Goal: Task Accomplishment & Management: Use online tool/utility

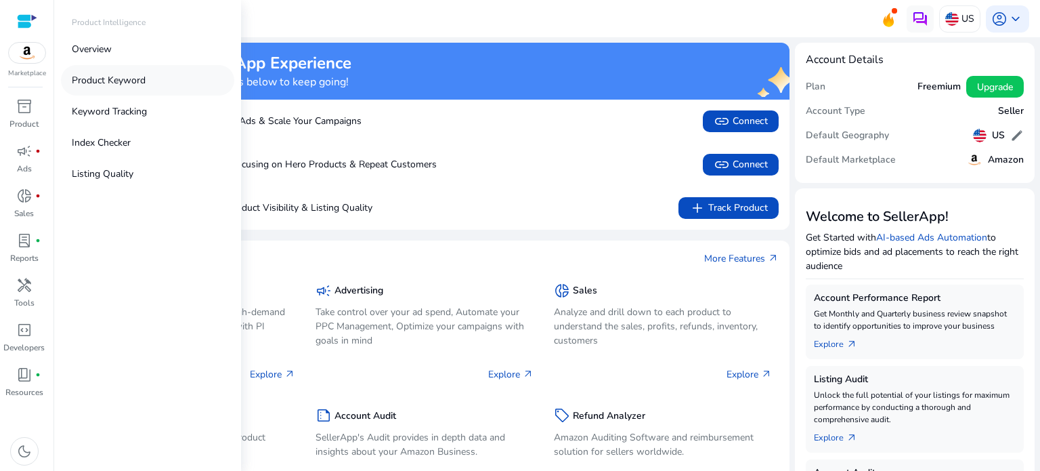
click at [116, 70] on link "Product Keyword" at bounding box center [147, 80] width 173 height 30
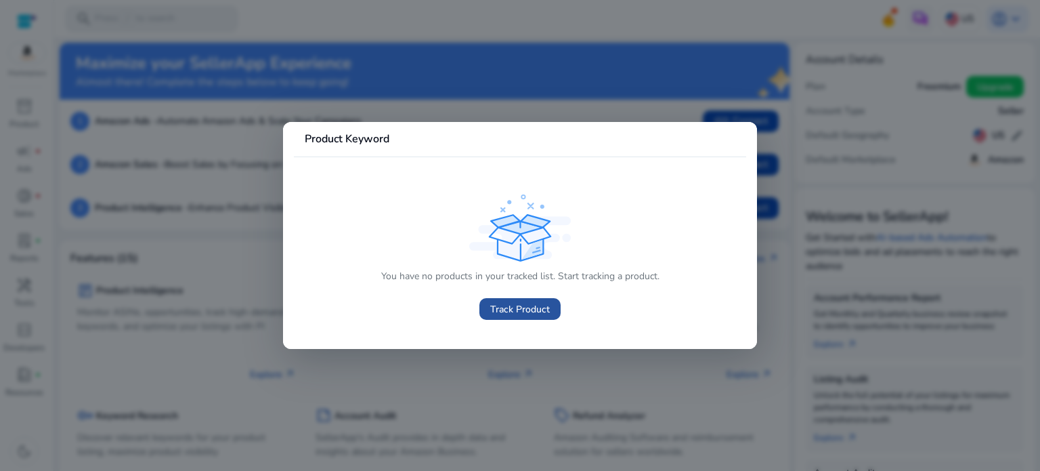
click at [523, 303] on span "Track Product" at bounding box center [520, 309] width 60 height 14
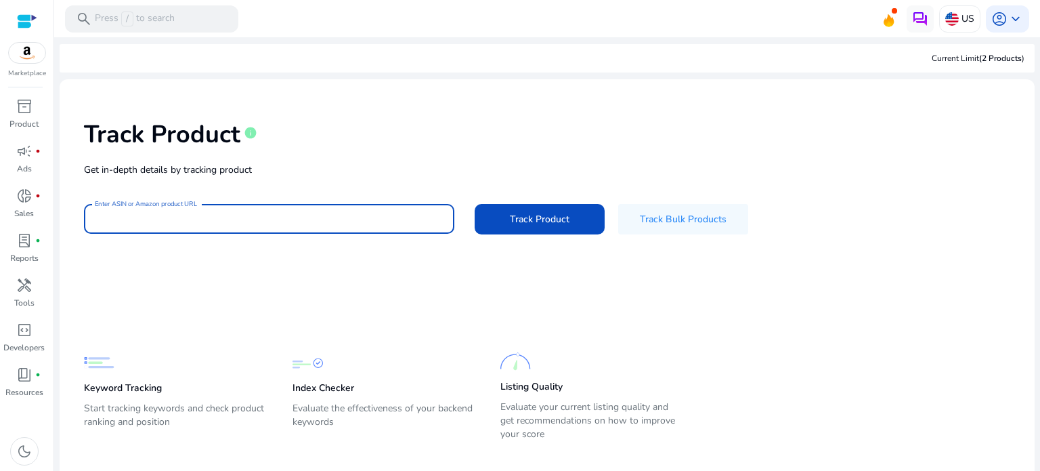
click at [287, 211] on input "Enter ASIN or Amazon product URL" at bounding box center [269, 218] width 349 height 15
type input "**********"
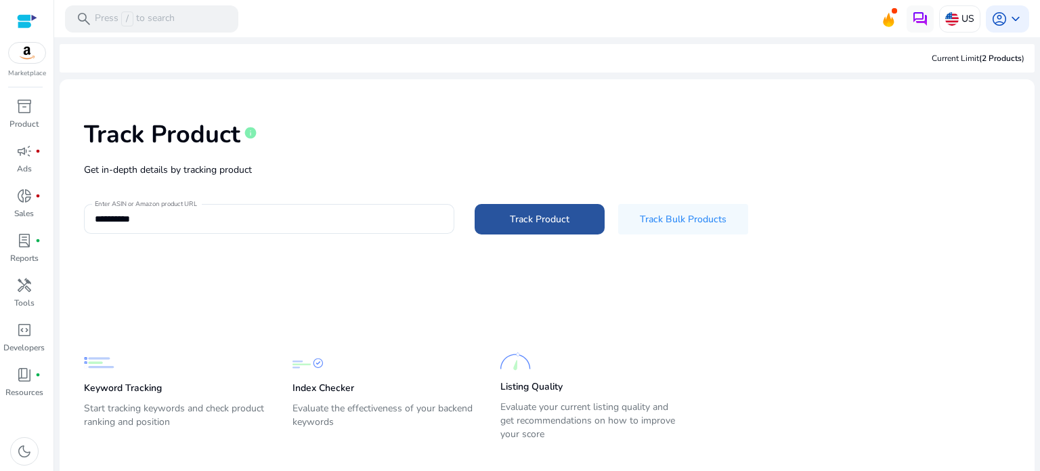
click at [558, 222] on span "Track Product" at bounding box center [540, 219] width 60 height 14
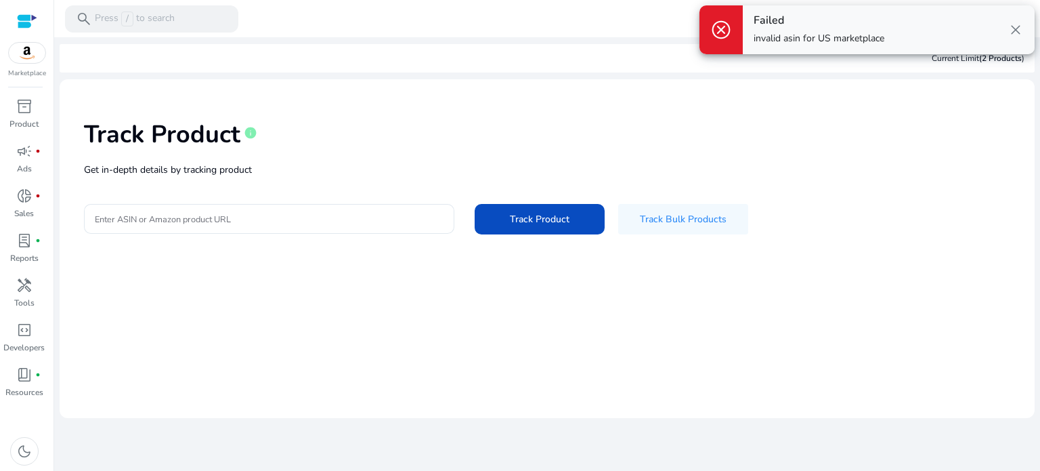
click at [1006, 30] on div "Failed invalid asin for US marketplace close" at bounding box center [889, 29] width 292 height 49
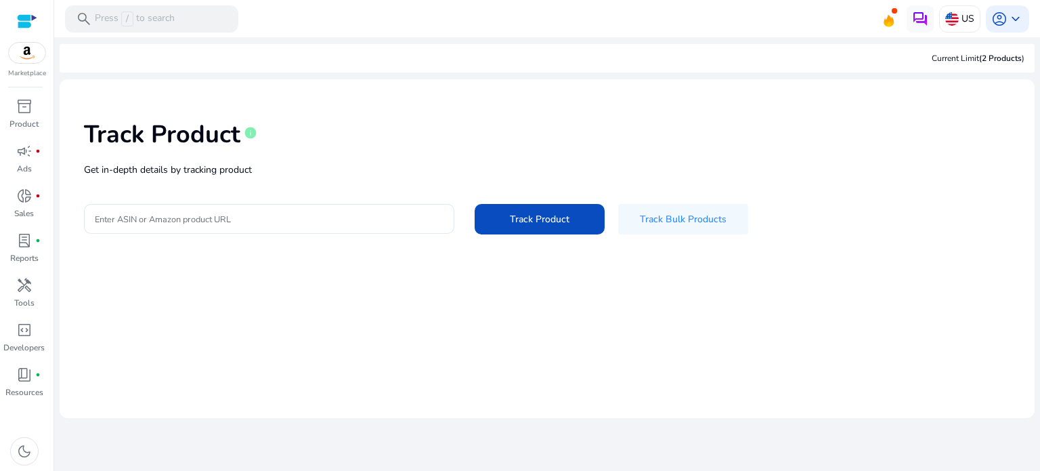
click at [1014, 30] on span "close" at bounding box center [1015, 30] width 16 height 16
click at [964, 16] on p "US" at bounding box center [967, 19] width 13 height 24
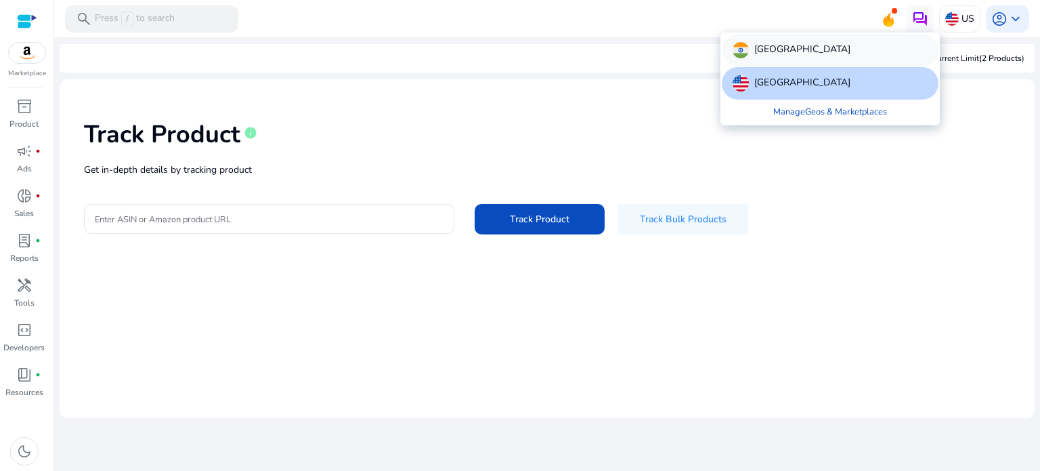
click at [758, 45] on p "[GEOGRAPHIC_DATA]" at bounding box center [802, 50] width 96 height 16
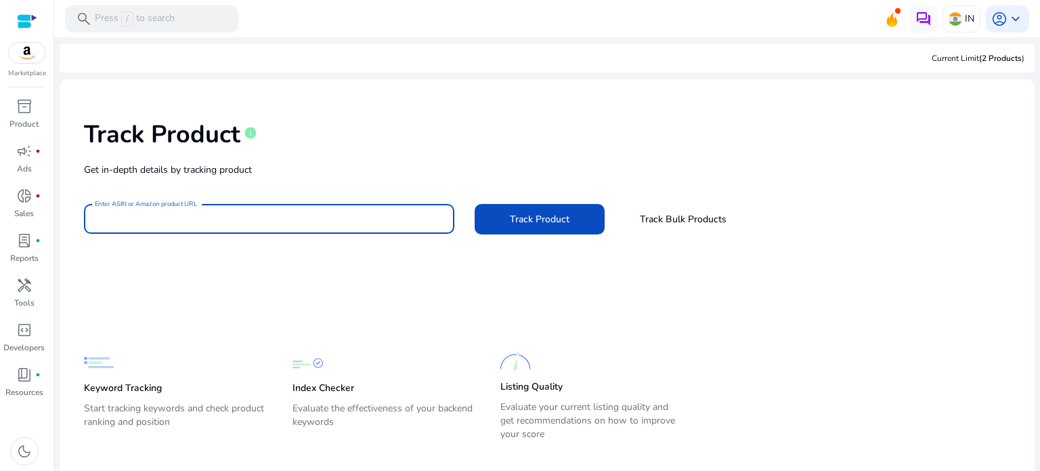
click at [135, 214] on input "Enter ASIN or Amazon product URL" at bounding box center [269, 218] width 349 height 15
type input "**********"
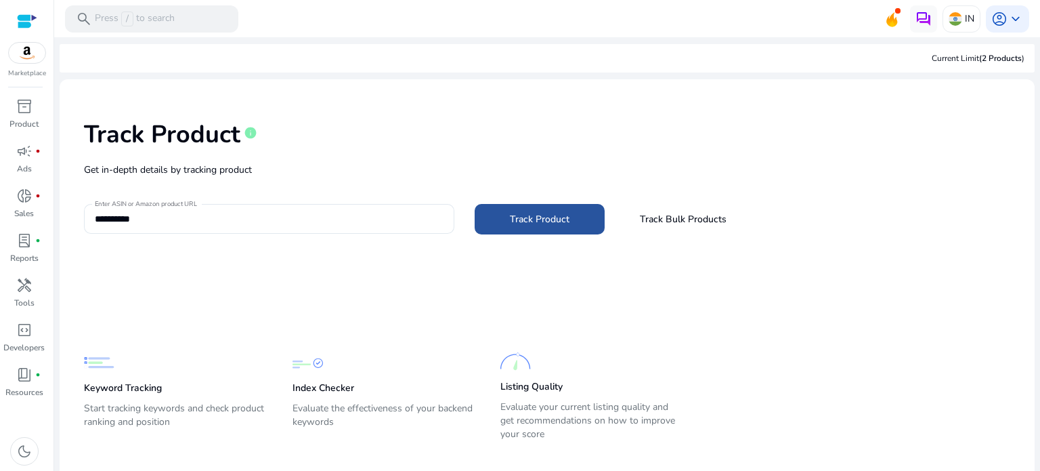
click at [546, 217] on span "Track Product" at bounding box center [540, 219] width 60 height 14
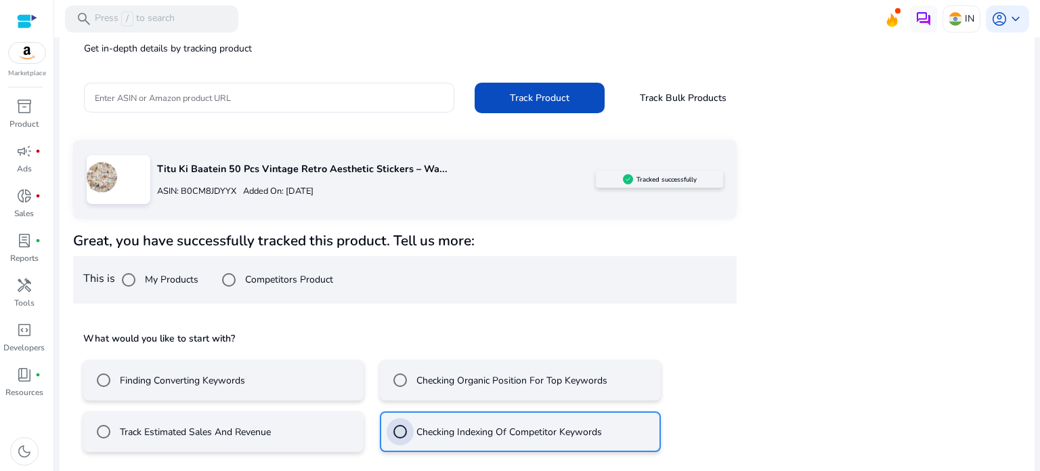
scroll to position [181, 0]
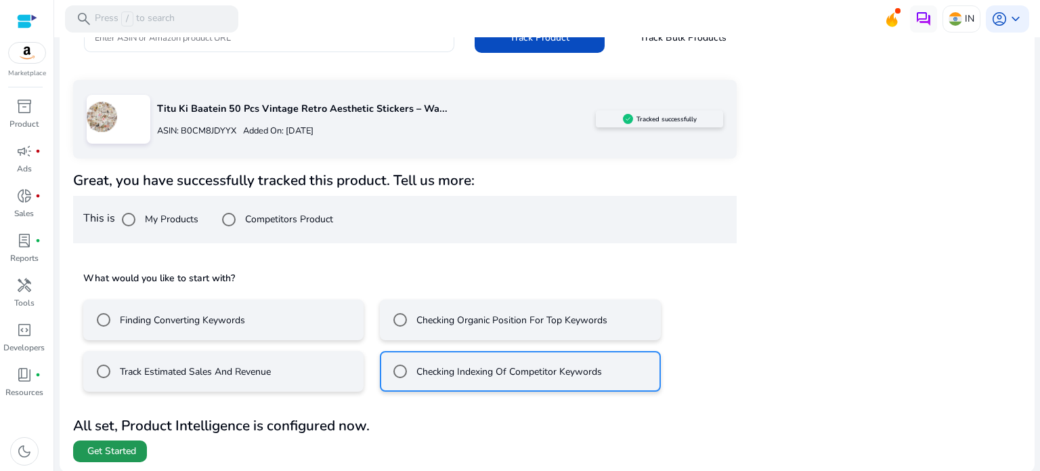
click at [114, 449] on span "Get Started" at bounding box center [111, 451] width 49 height 14
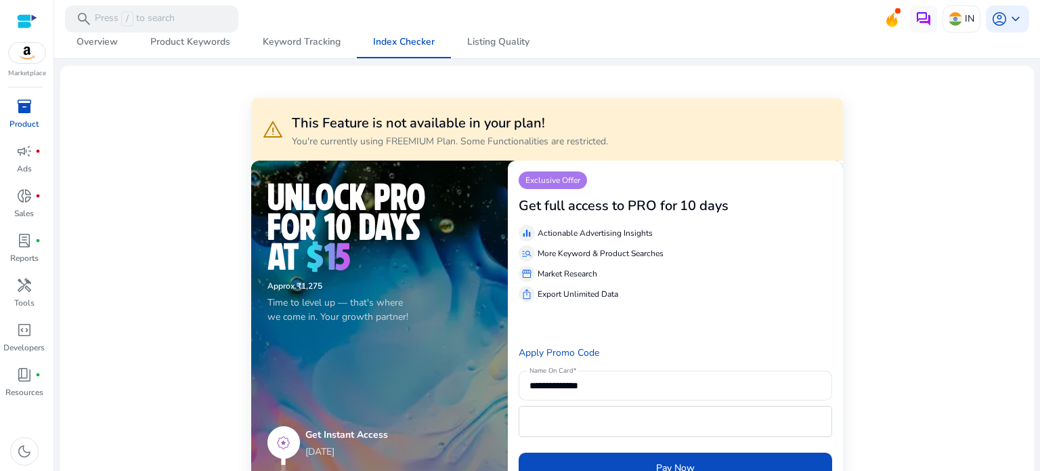
scroll to position [165, 0]
click at [325, 40] on span "Keyword Tracking" at bounding box center [302, 41] width 78 height 9
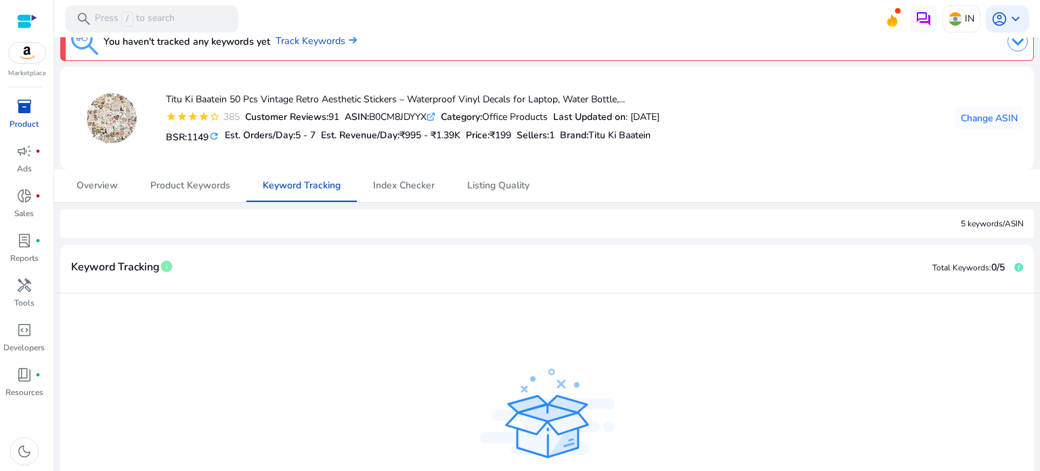
scroll to position [16, 0]
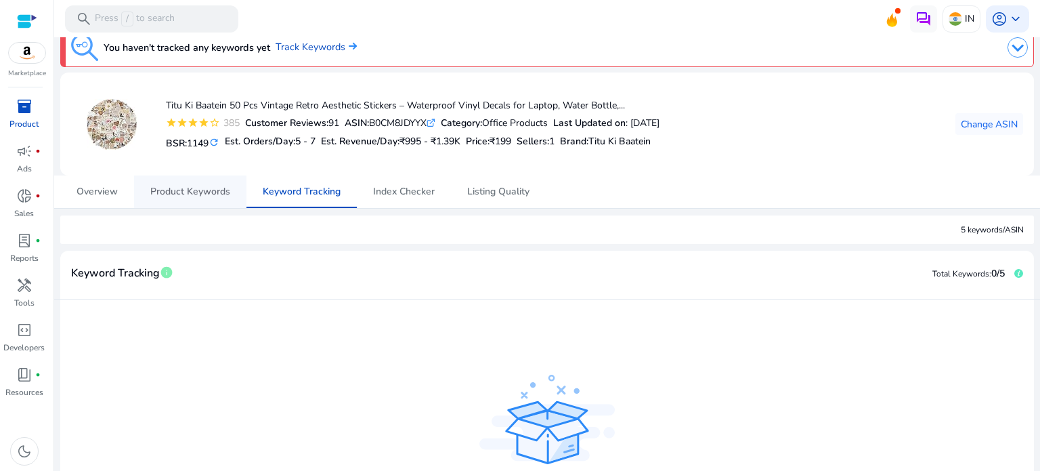
click at [184, 187] on span "Product Keywords" at bounding box center [190, 191] width 80 height 9
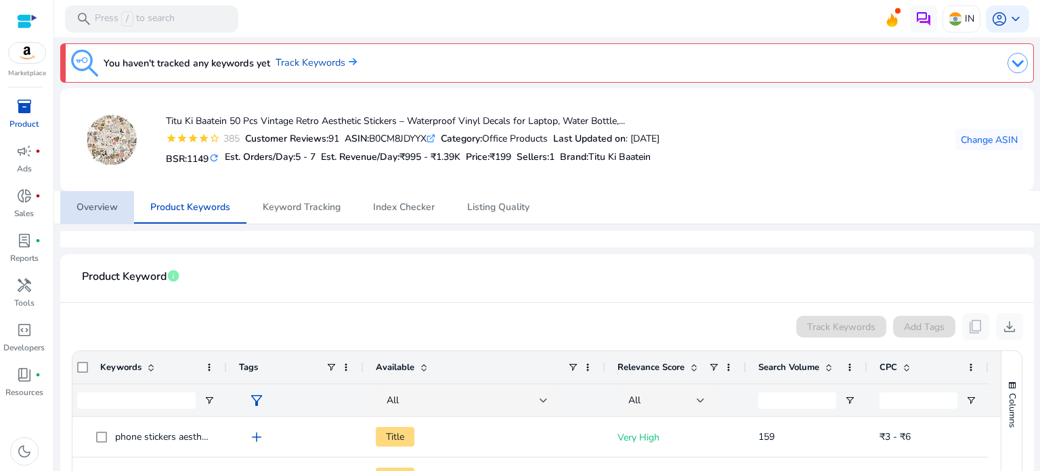
click at [91, 204] on span "Overview" at bounding box center [96, 206] width 41 height 9
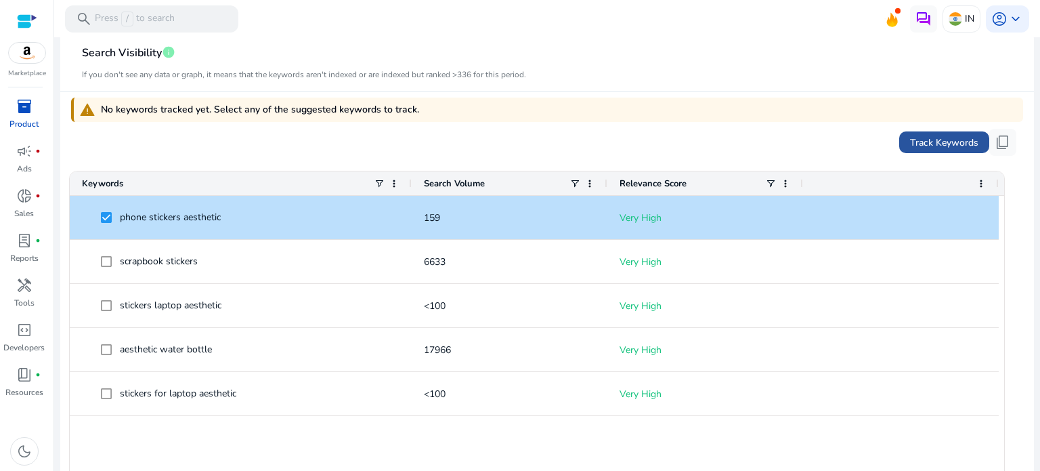
click at [962, 139] on span "Track Keywords" at bounding box center [944, 142] width 68 height 14
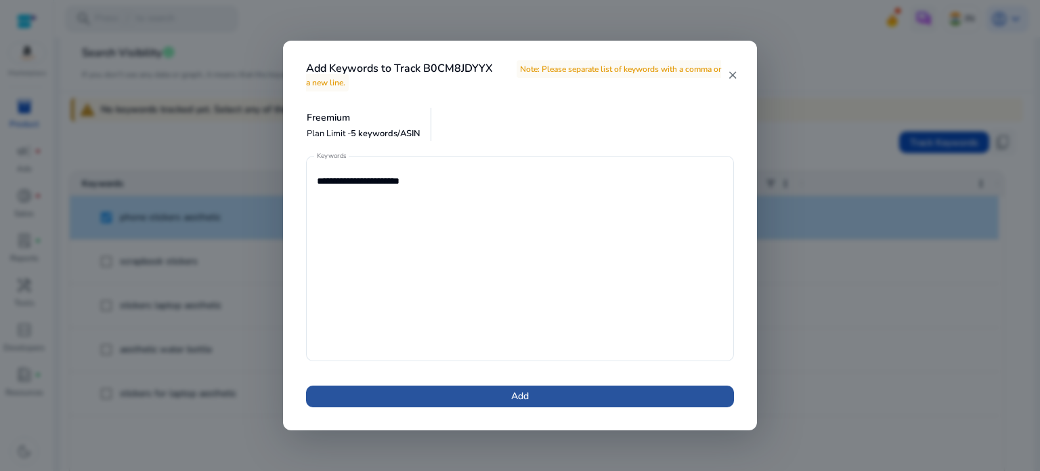
click at [473, 388] on span at bounding box center [520, 396] width 428 height 32
